Goal: Find specific page/section: Find specific page/section

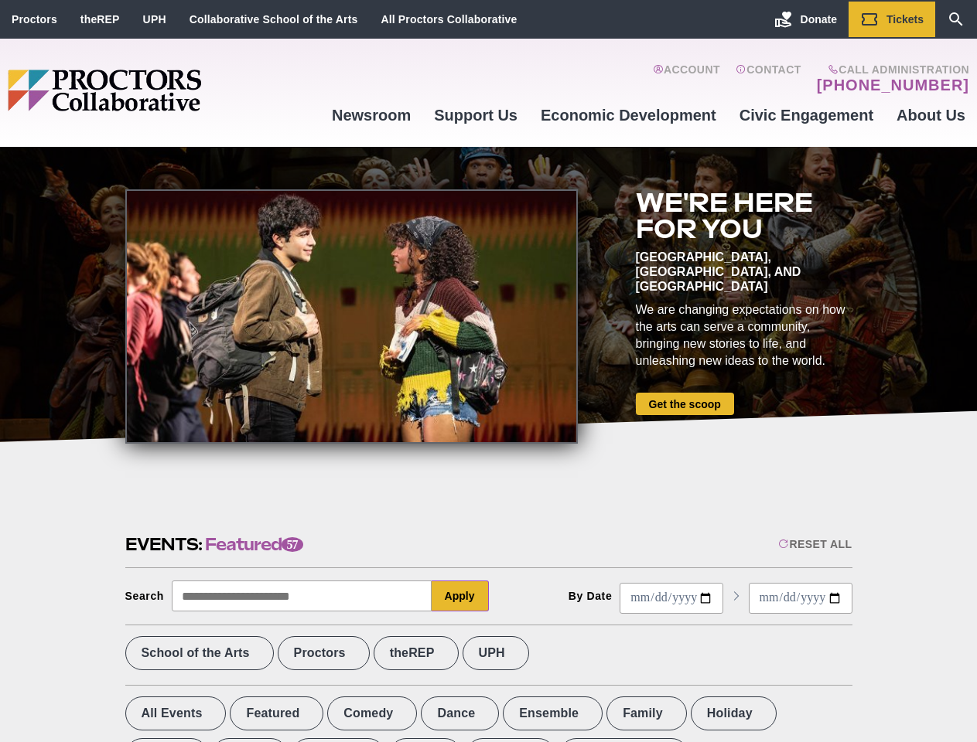
click at [488, 371] on div at bounding box center [351, 316] width 452 height 254
click at [814, 544] on div "Reset All" at bounding box center [814, 544] width 73 height 12
click at [460, 596] on button "Apply" at bounding box center [460, 596] width 57 height 31
